Goal: Task Accomplishment & Management: Use online tool/utility

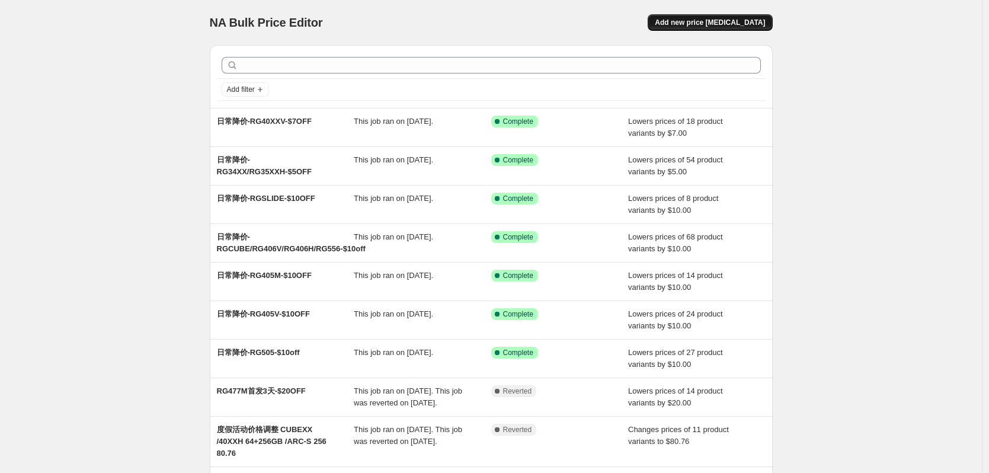
click at [736, 20] on span "Add new price [MEDICAL_DATA]" at bounding box center [710, 22] width 110 height 9
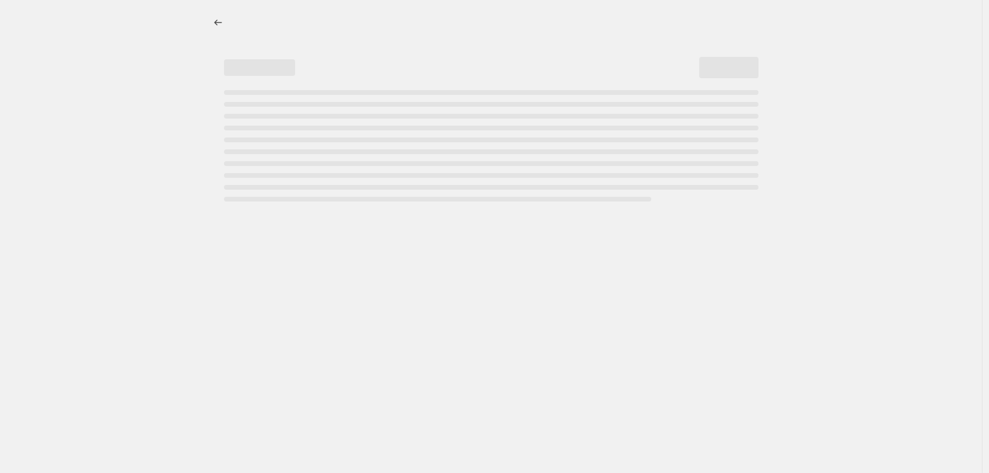
select select "percentage"
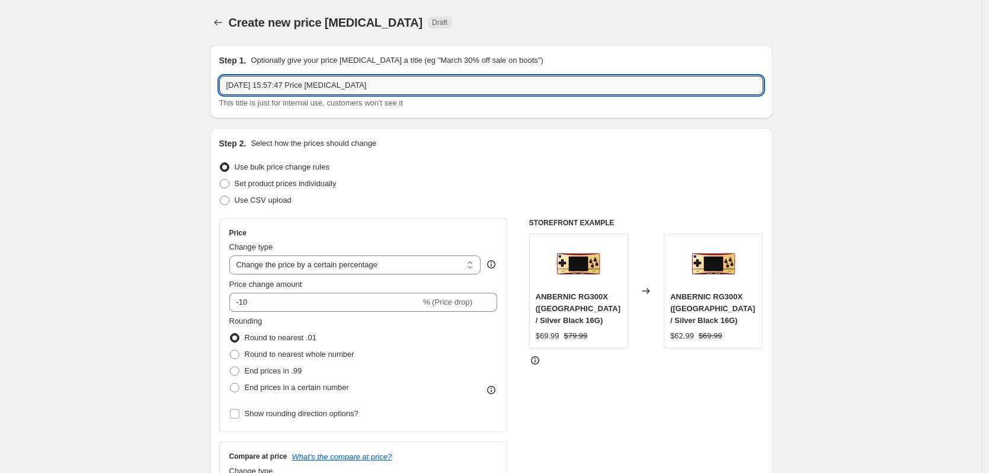
drag, startPoint x: 390, startPoint y: 81, endPoint x: 136, endPoint y: 87, distance: 253.7
click at [350, 83] on input "text" at bounding box center [491, 85] width 544 height 19
